Goal: Task Accomplishment & Management: Complete application form

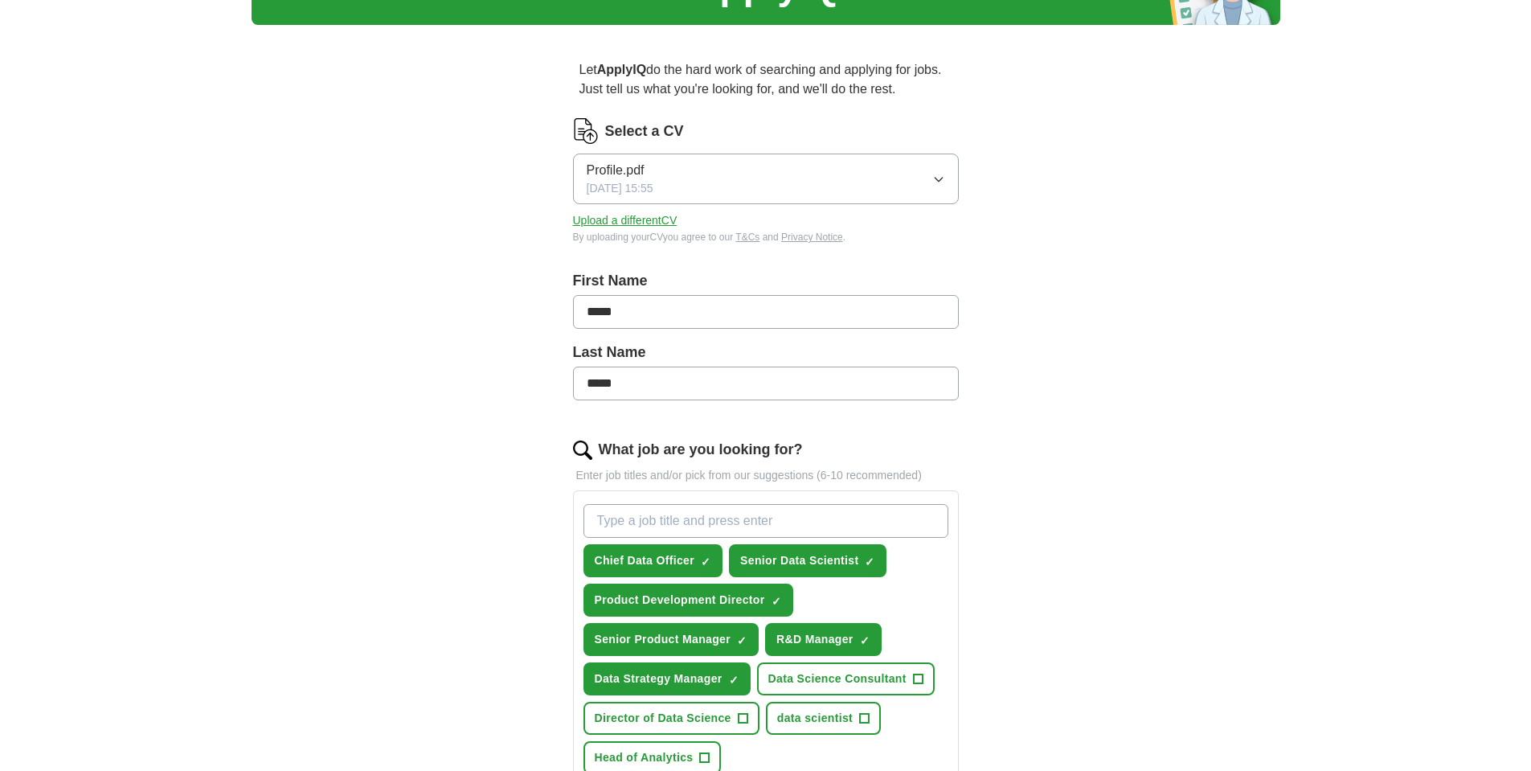
scroll to position [96, 0]
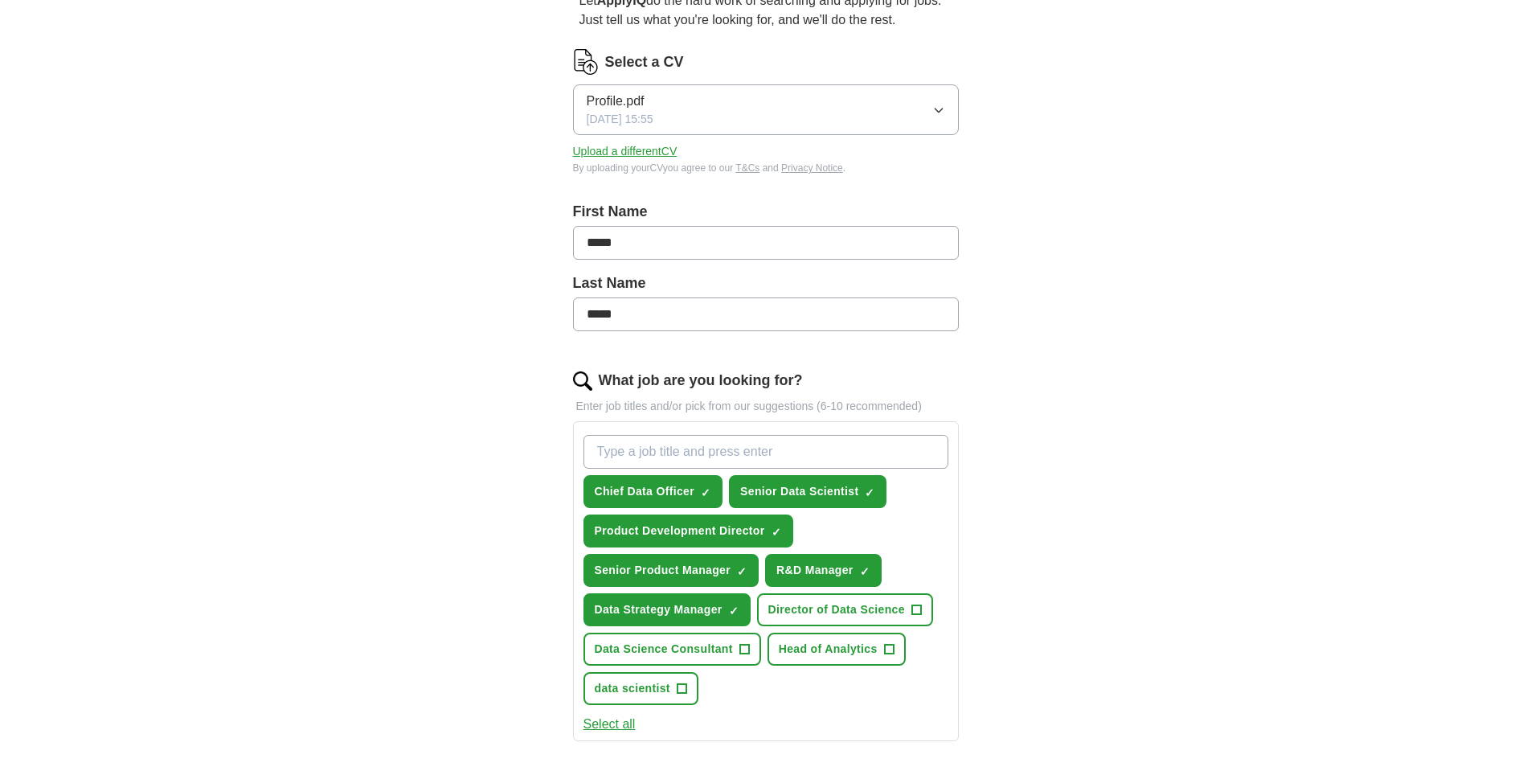
scroll to position [193, 0]
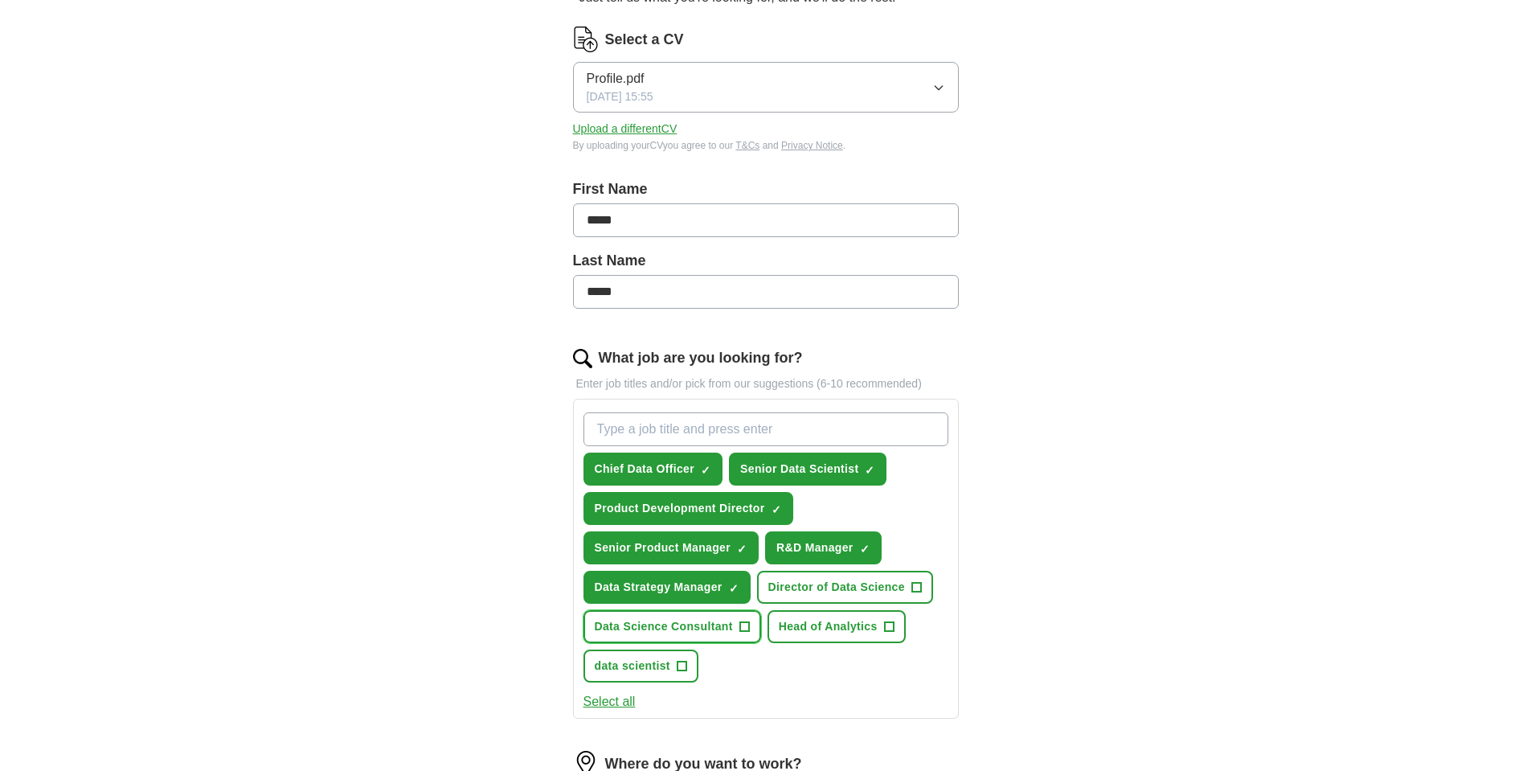
click at [743, 629] on span "+" at bounding box center [744, 627] width 10 height 13
click at [0, 0] on span "×" at bounding box center [0, 0] width 0 height 0
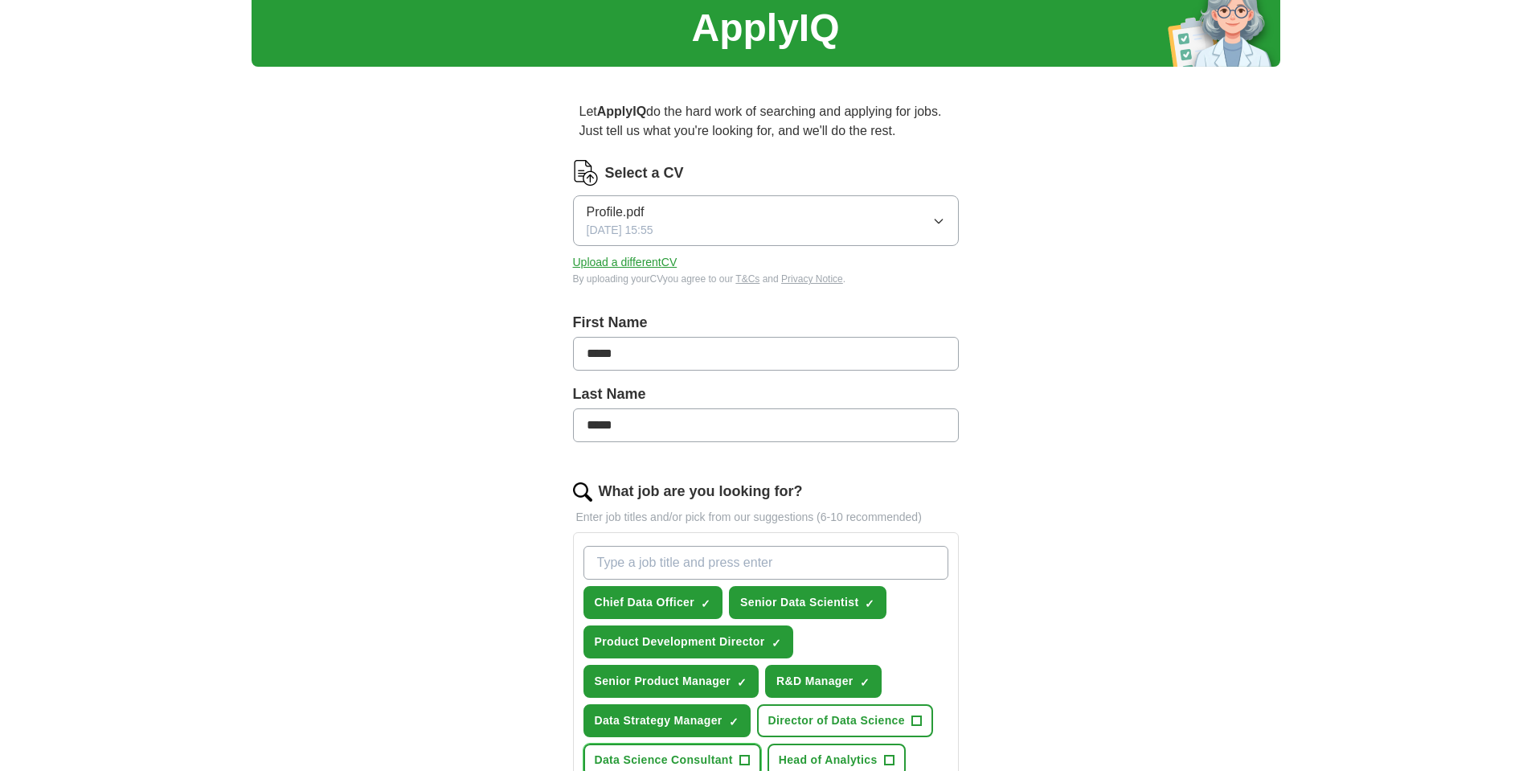
scroll to position [0, 0]
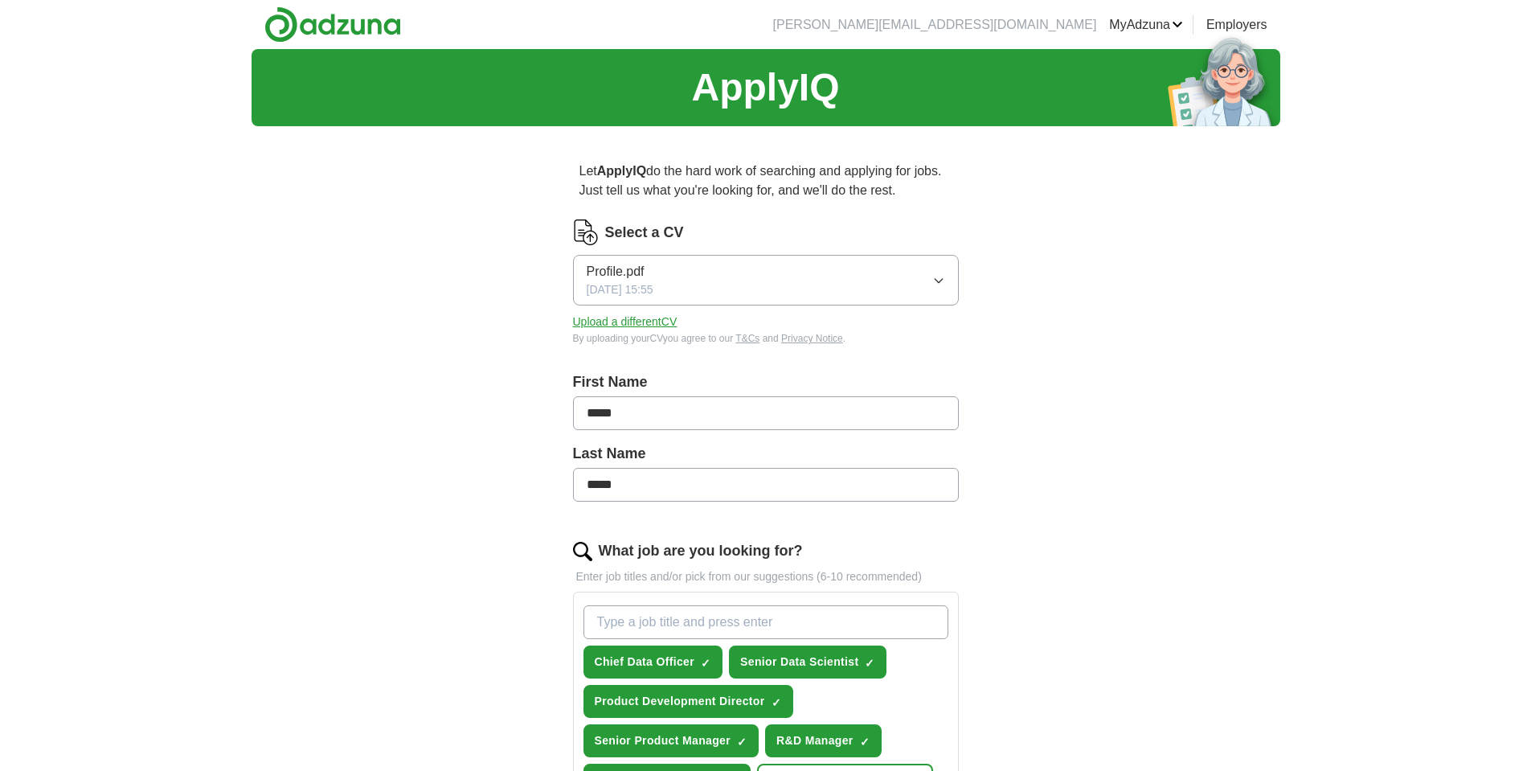
click at [940, 280] on icon "button" at bounding box center [938, 281] width 7 height 4
click at [625, 334] on span "Profile.pdf" at bounding box center [616, 325] width 58 height 19
click at [651, 278] on div "Profile.pdf 17/09/2025, 14:18" at bounding box center [620, 280] width 67 height 36
click at [648, 380] on div "Profile.pdf" at bounding box center [766, 377] width 358 height 19
click at [627, 288] on span "[DATE] 15:55" at bounding box center [620, 289] width 67 height 17
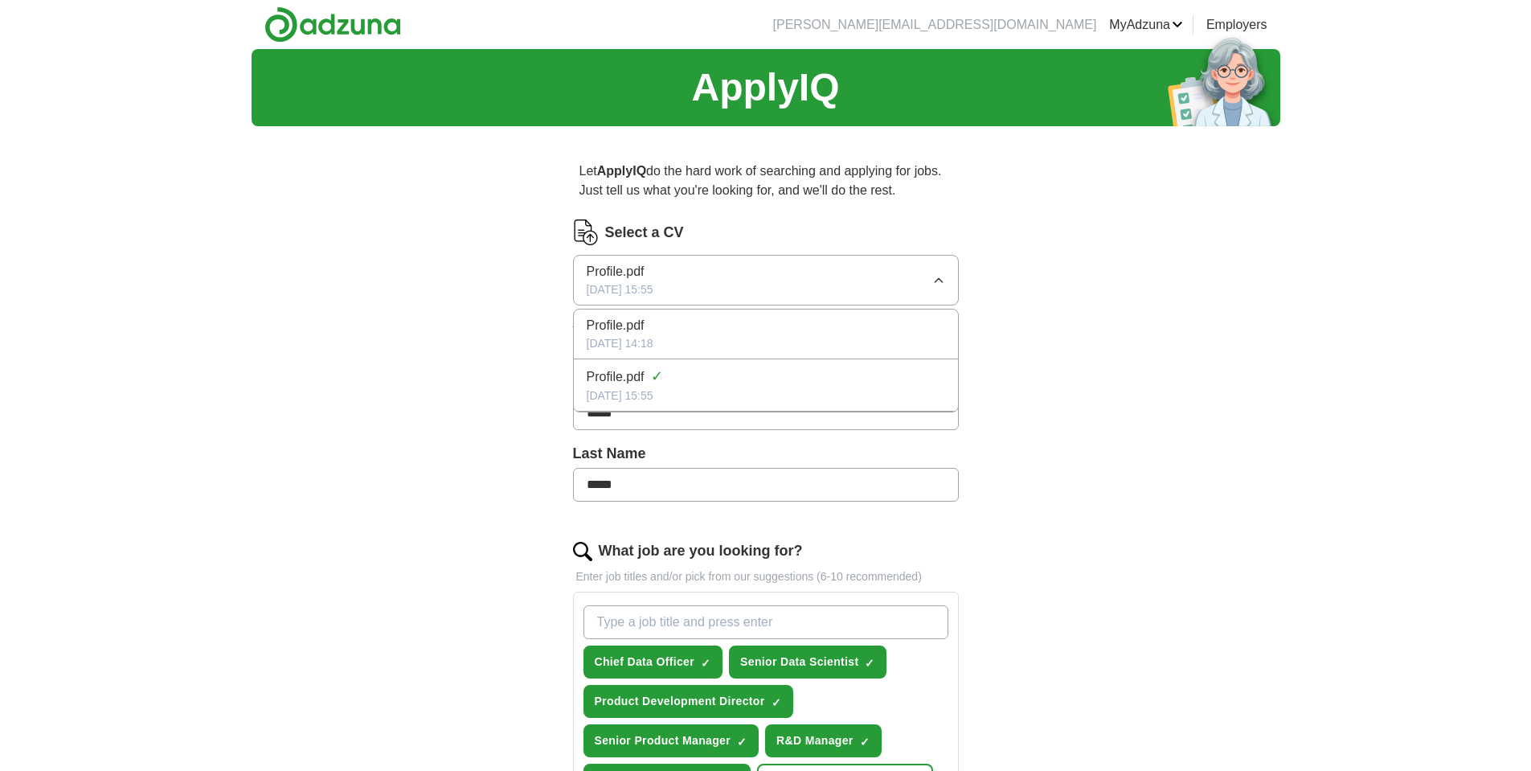
click at [637, 341] on div "17/09/2025, 14:18" at bounding box center [766, 343] width 358 height 17
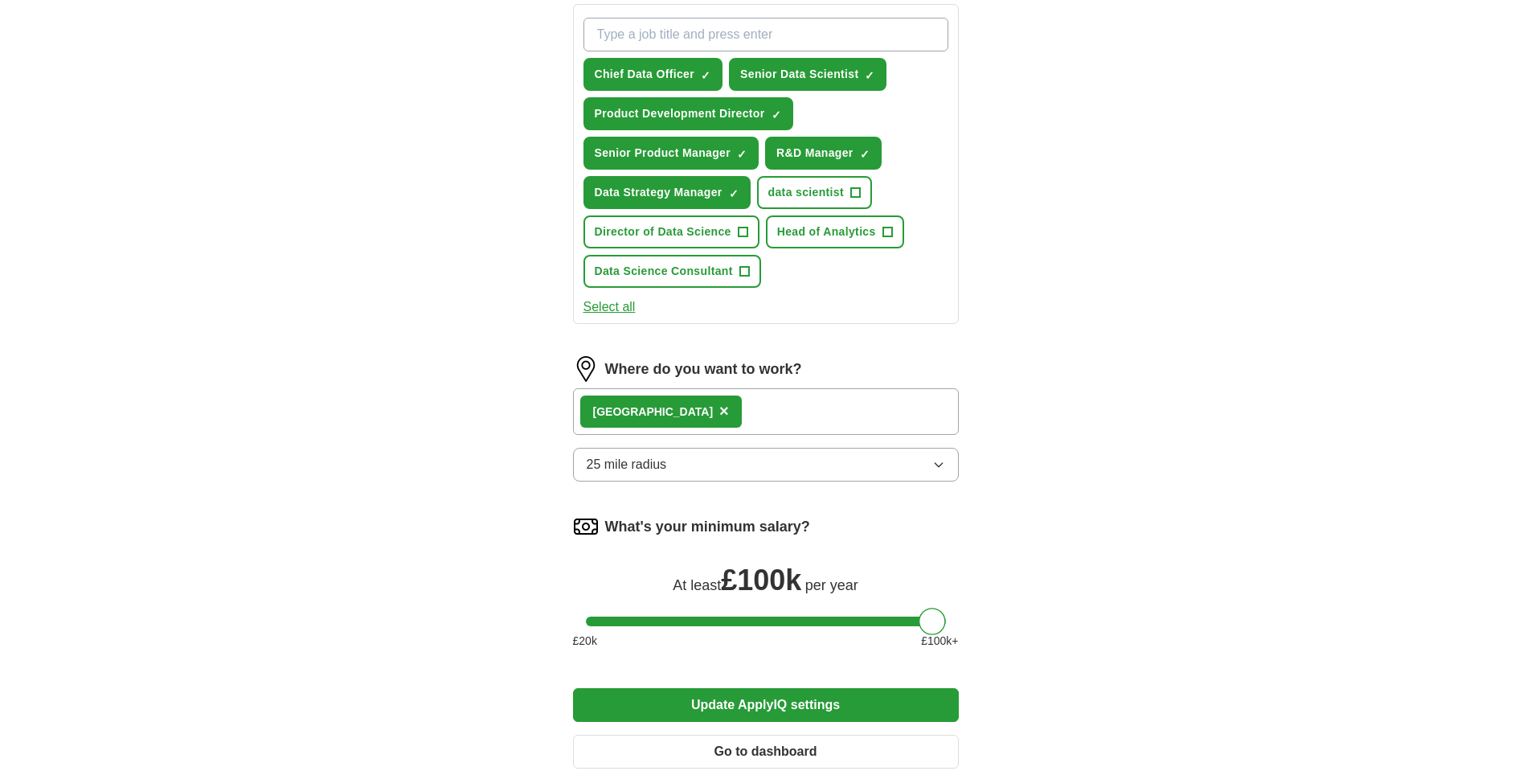
scroll to position [579, 0]
